Goal: Task Accomplishment & Management: Use online tool/utility

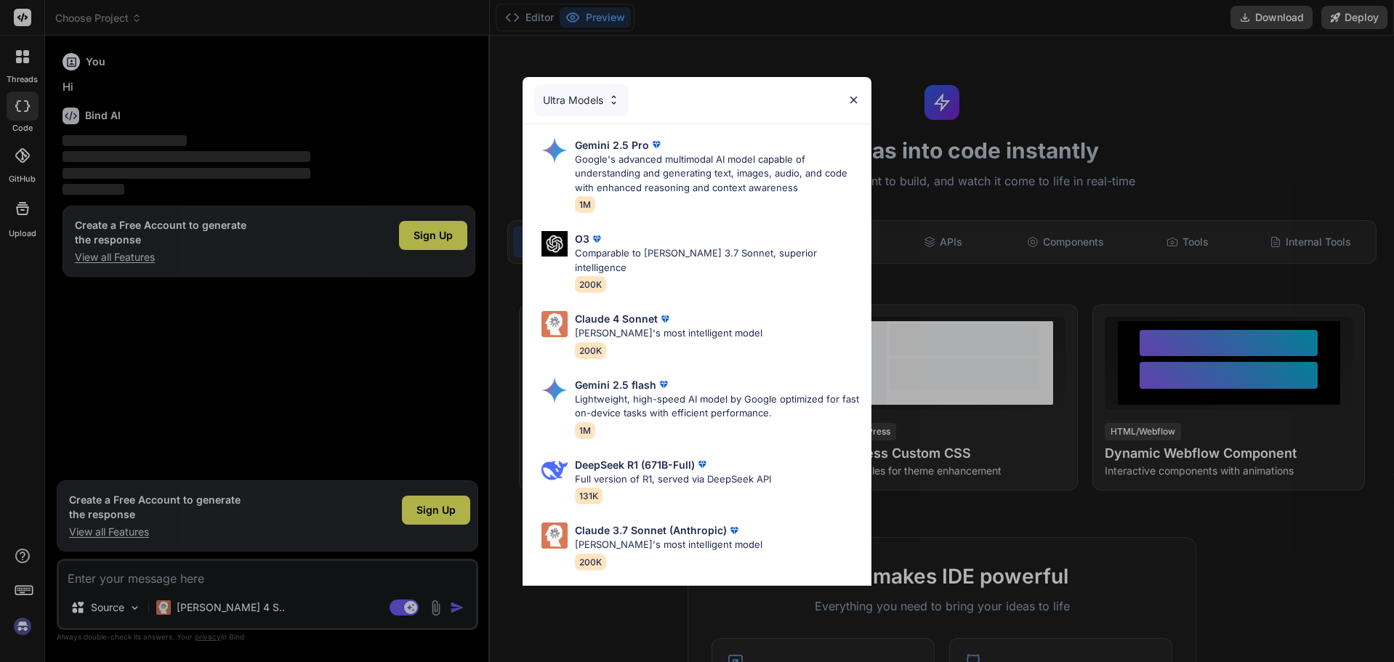
click at [858, 101] on img at bounding box center [853, 100] width 12 height 12
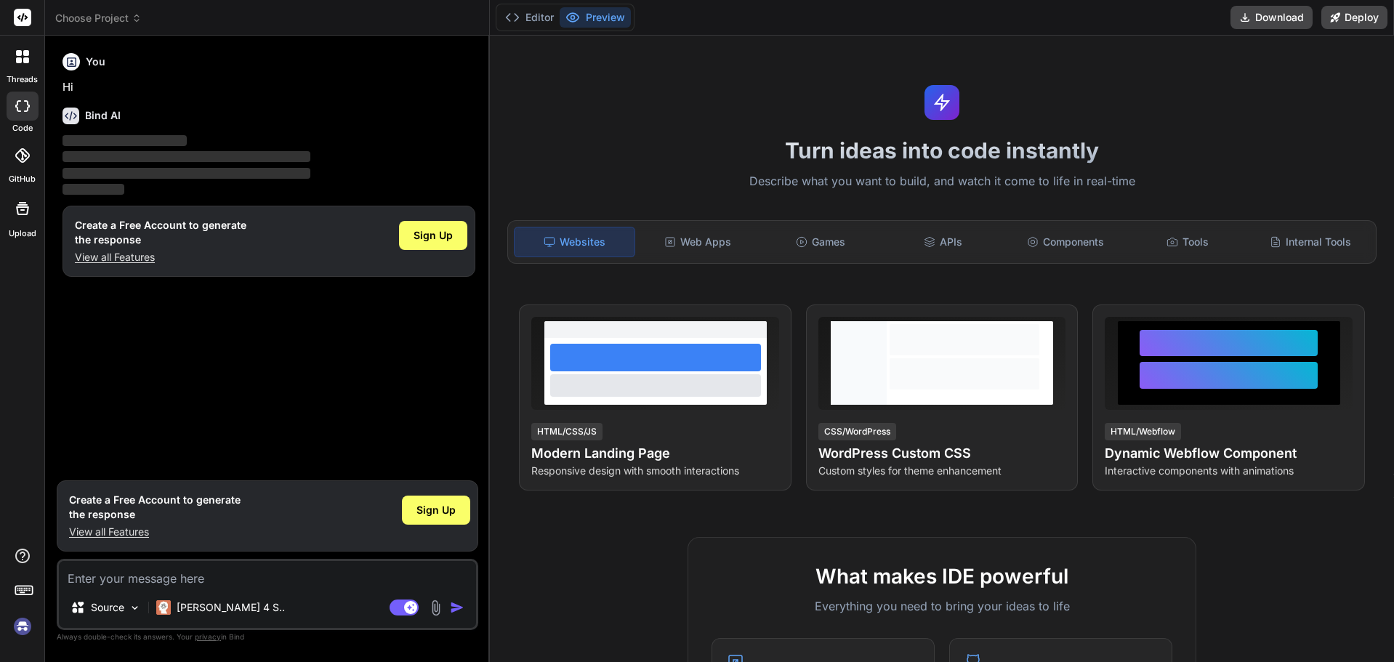
click at [26, 623] on img at bounding box center [22, 626] width 25 height 25
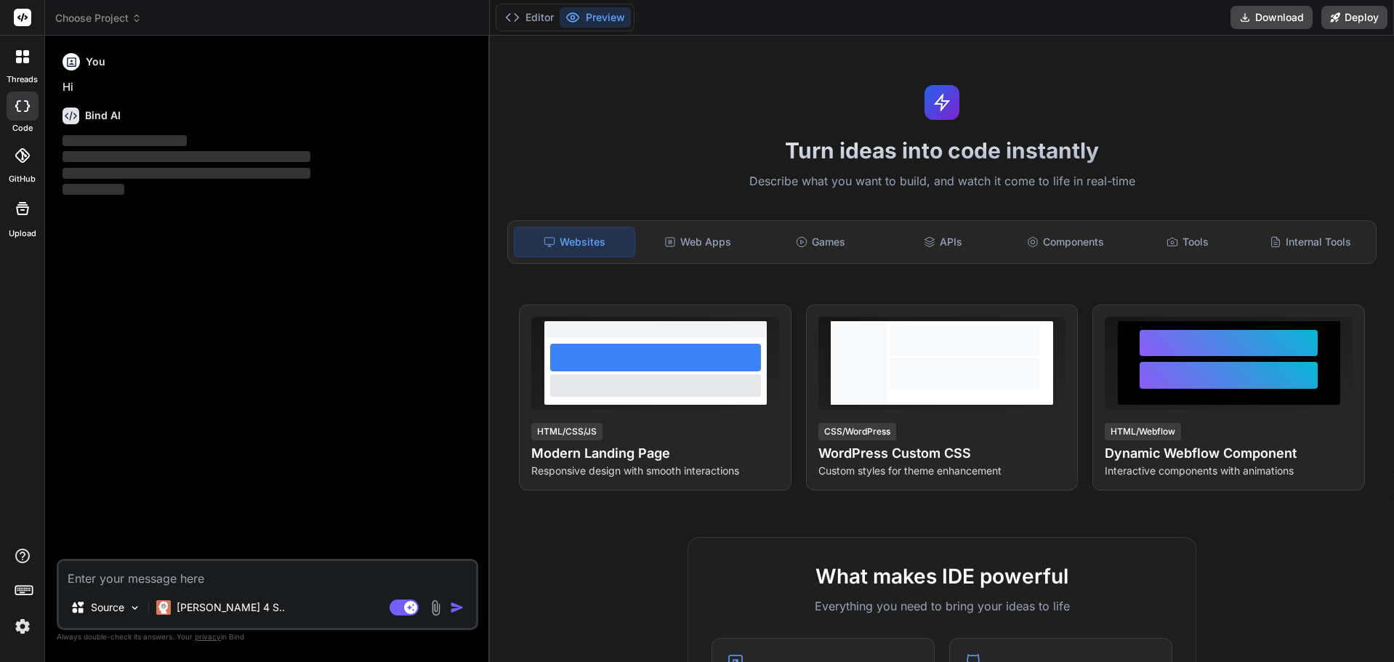
type textarea "x"
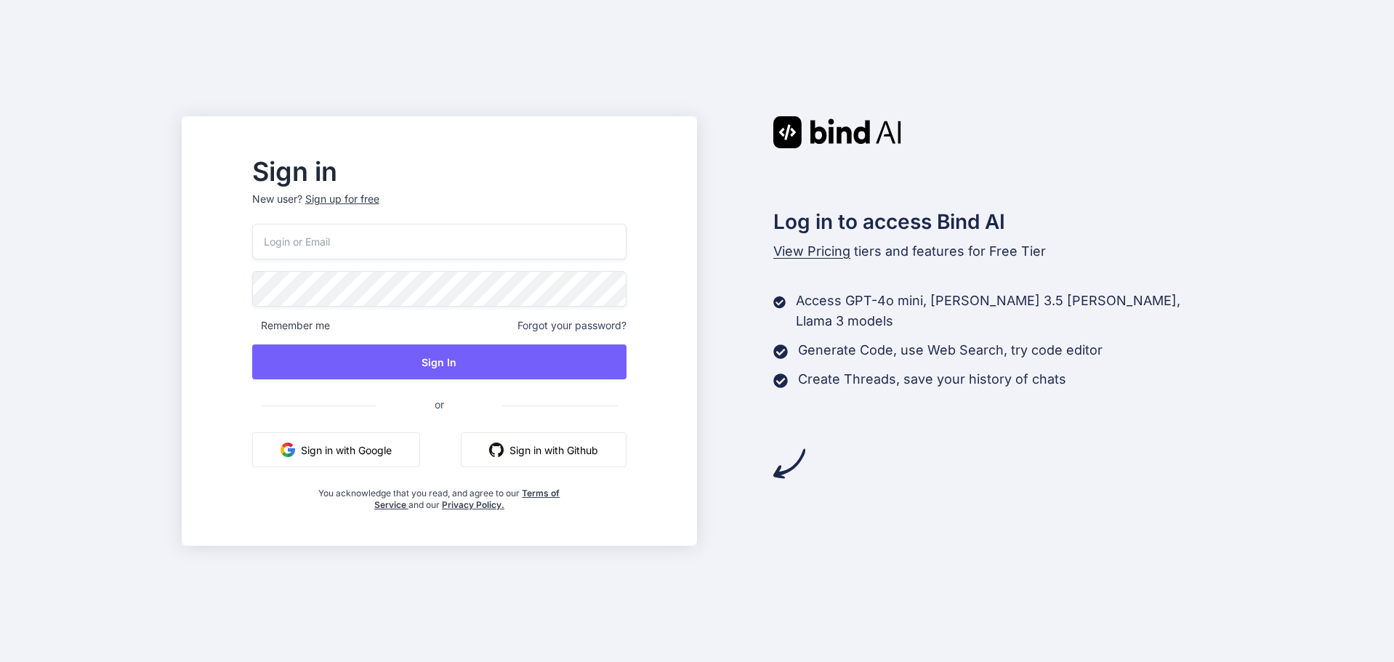
click at [366, 240] on input "email" at bounding box center [439, 242] width 374 height 36
type input "theinkedmarketer@gmail.com"
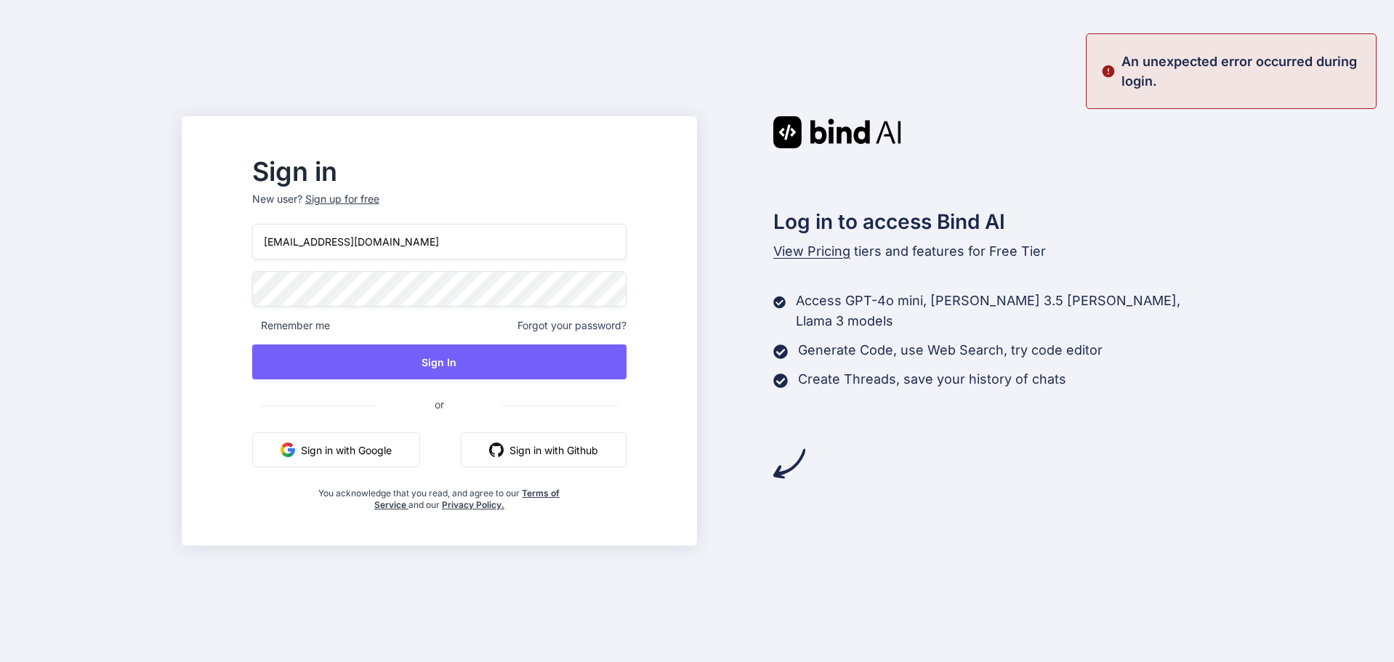
click at [379, 436] on button "Sign in with Google" at bounding box center [336, 449] width 168 height 35
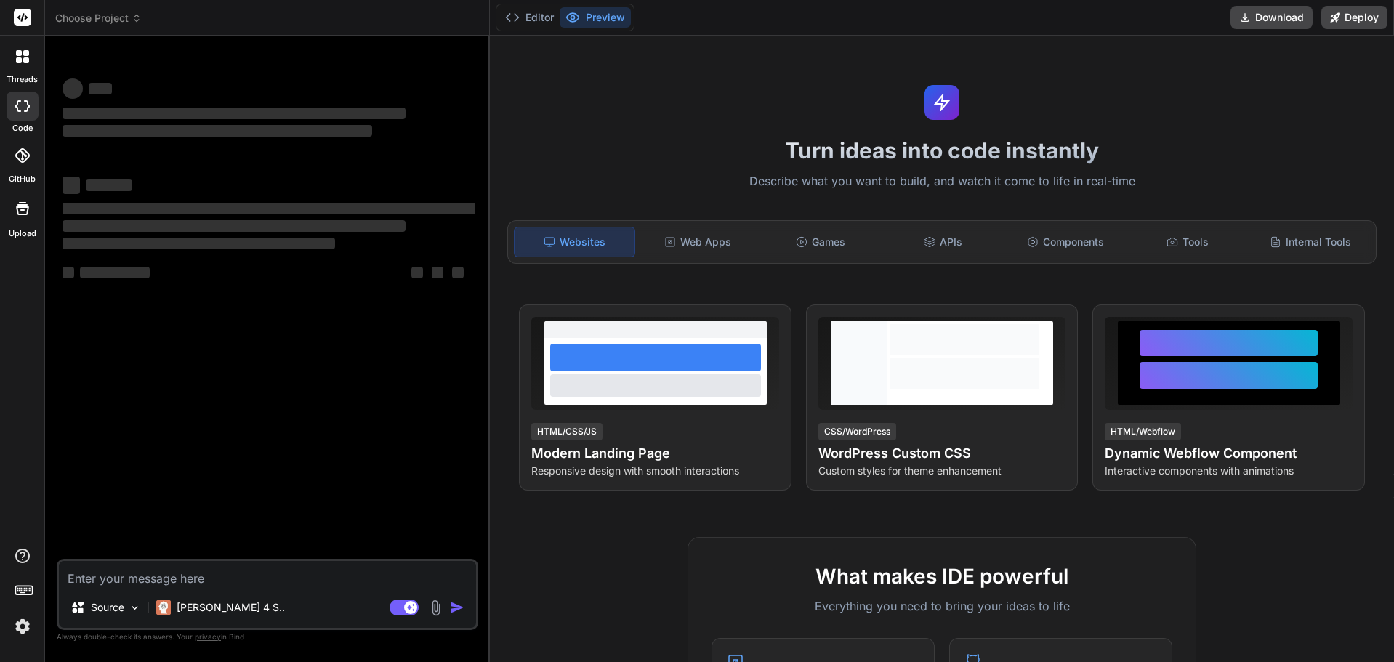
type textarea "x"
